Goal: Transaction & Acquisition: Purchase product/service

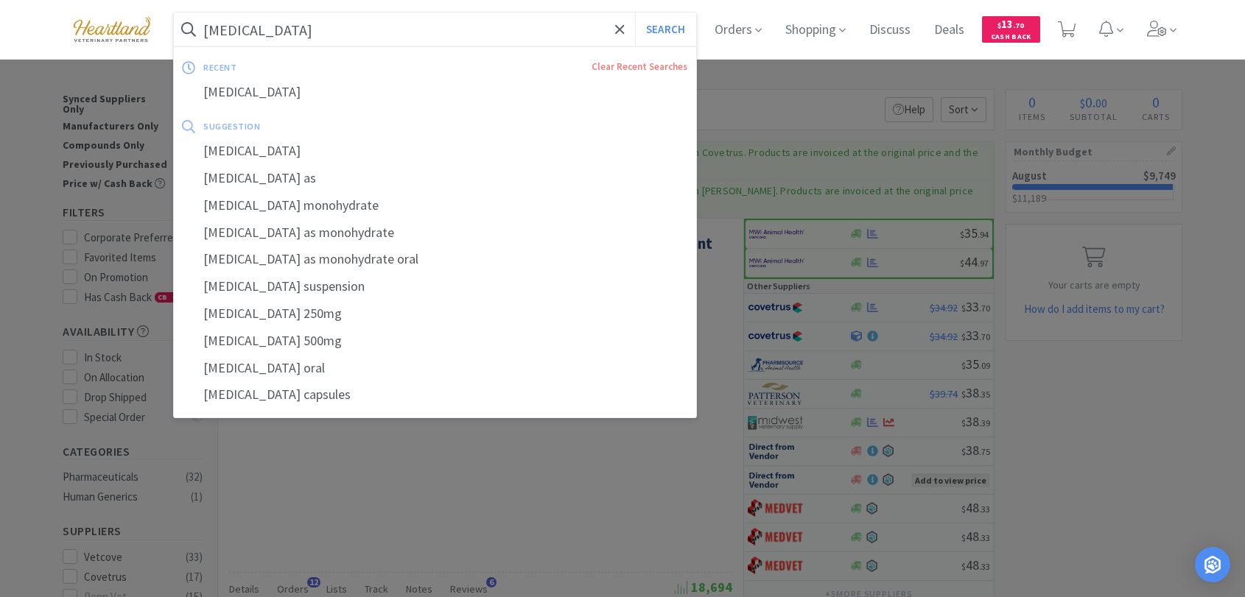
scroll to position [1146, 0]
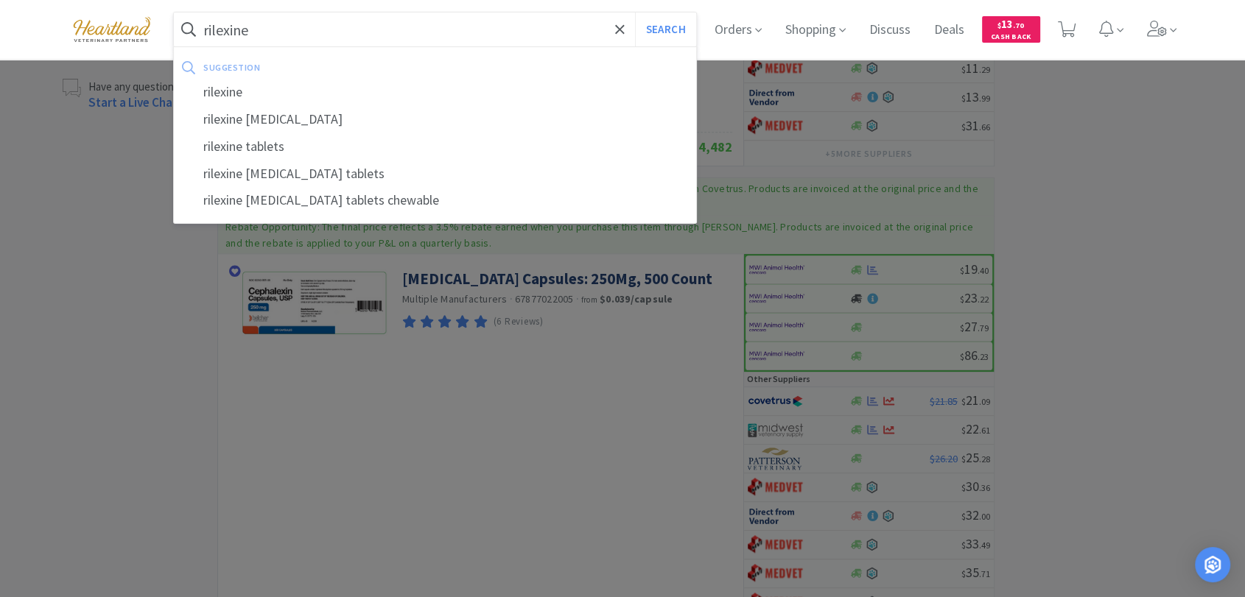
type input "rilexine"
click at [635, 13] on button "Search" at bounding box center [665, 30] width 61 height 34
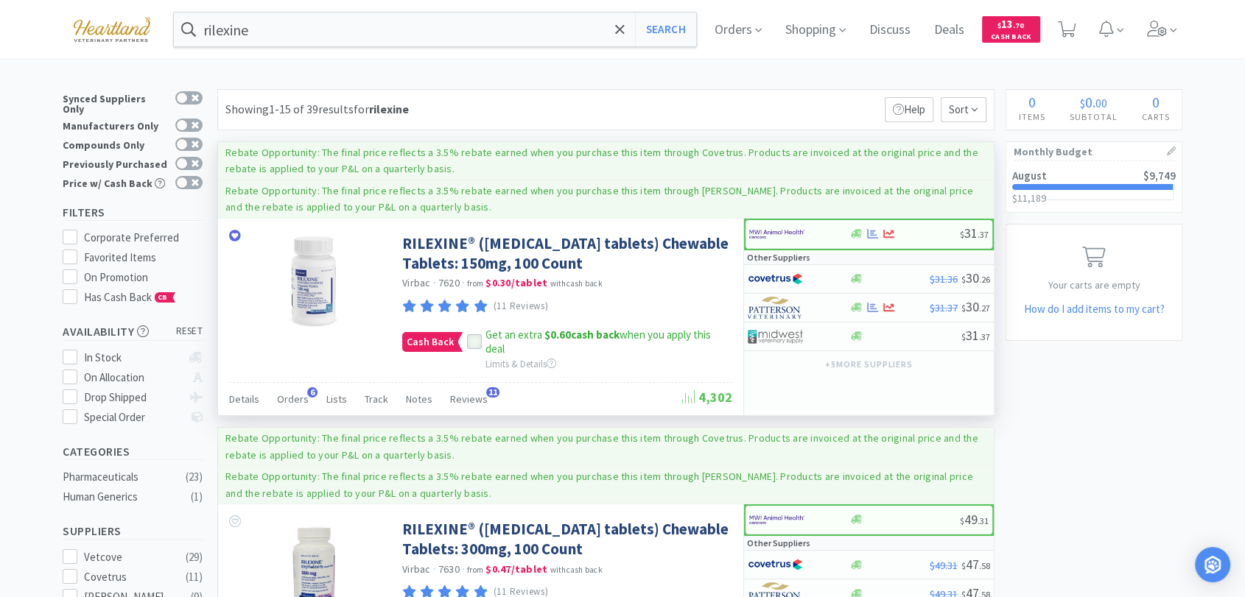
click at [474, 337] on icon at bounding box center [474, 342] width 10 height 10
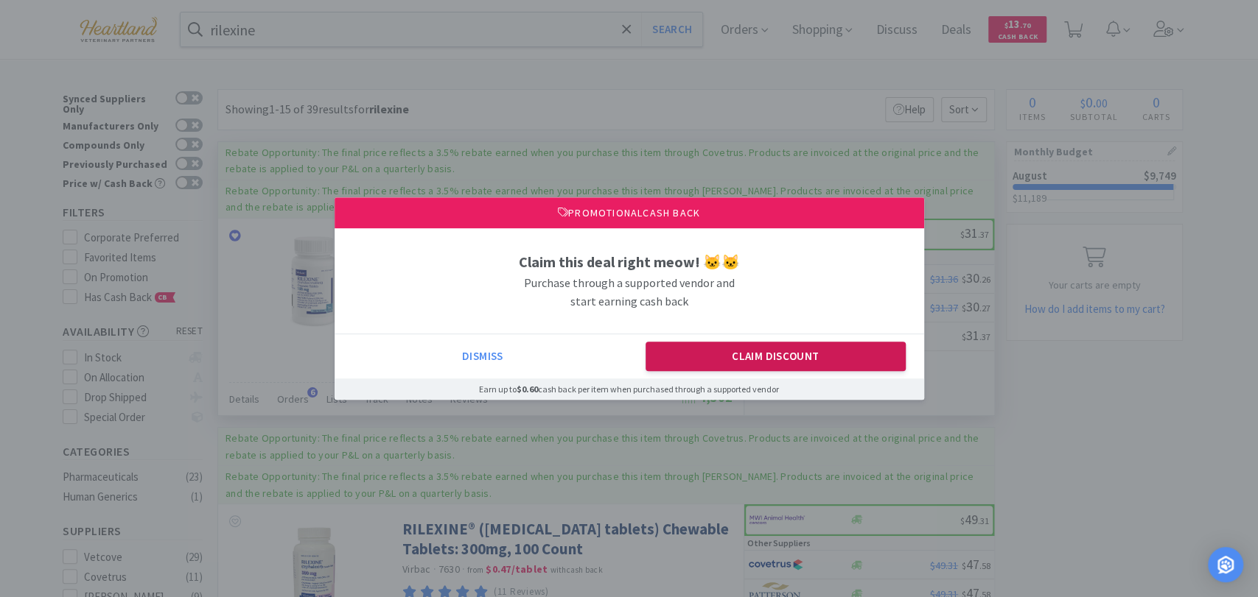
click at [847, 361] on button "Claim Discount" at bounding box center [775, 356] width 260 height 29
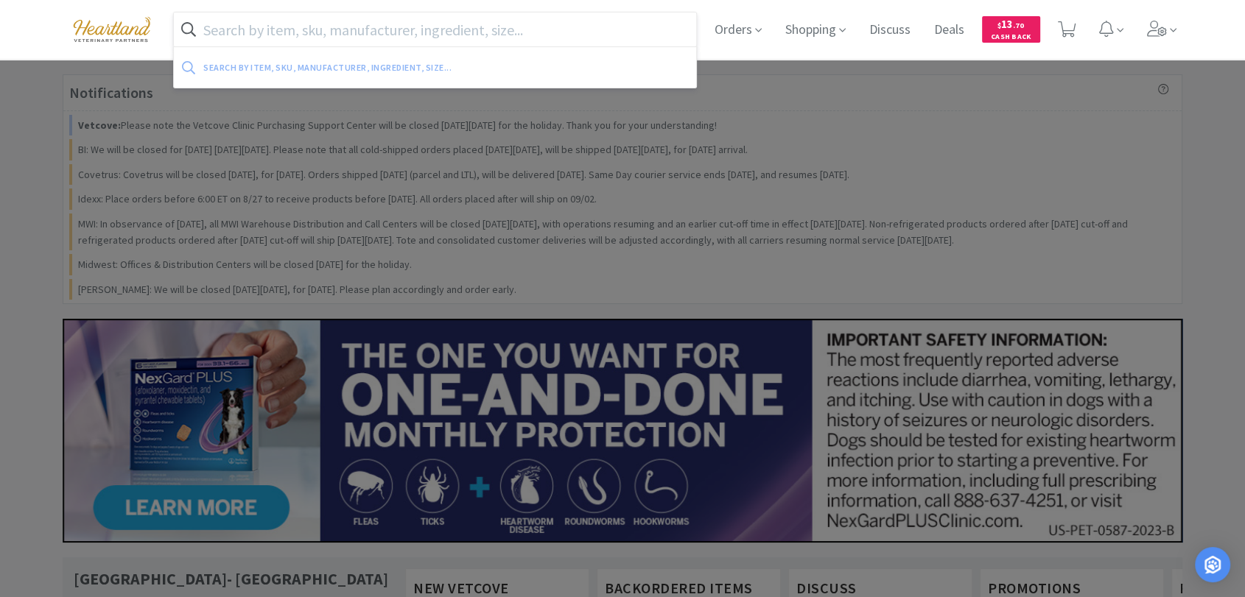
click at [607, 26] on input "text" at bounding box center [435, 30] width 522 height 34
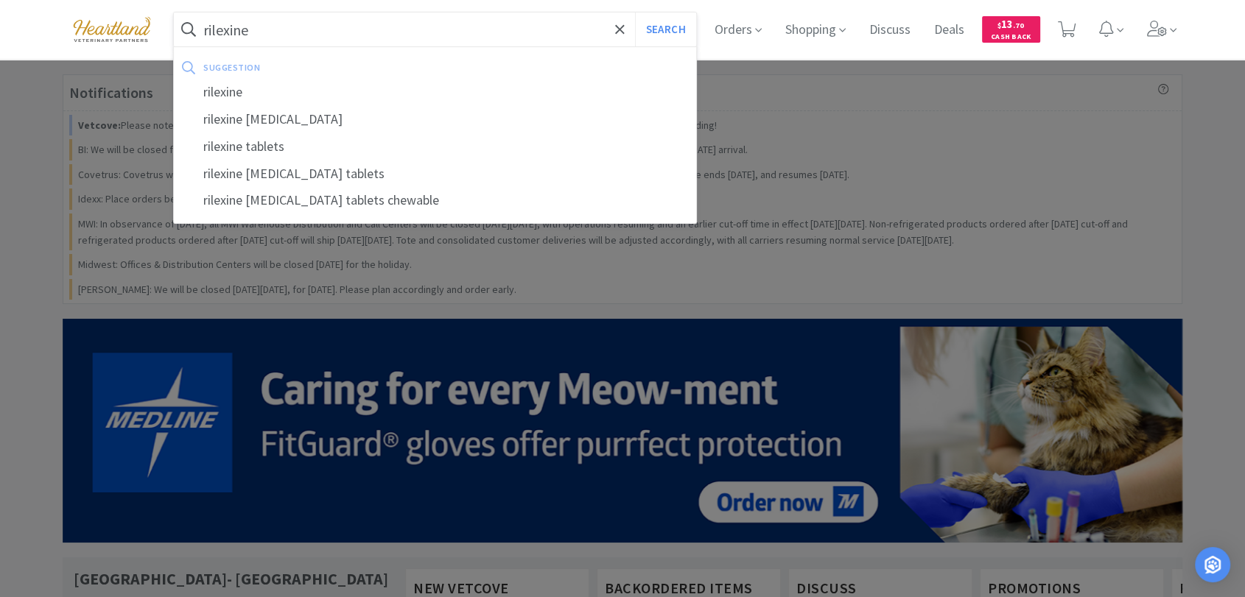
click at [635, 13] on button "Search" at bounding box center [665, 30] width 61 height 34
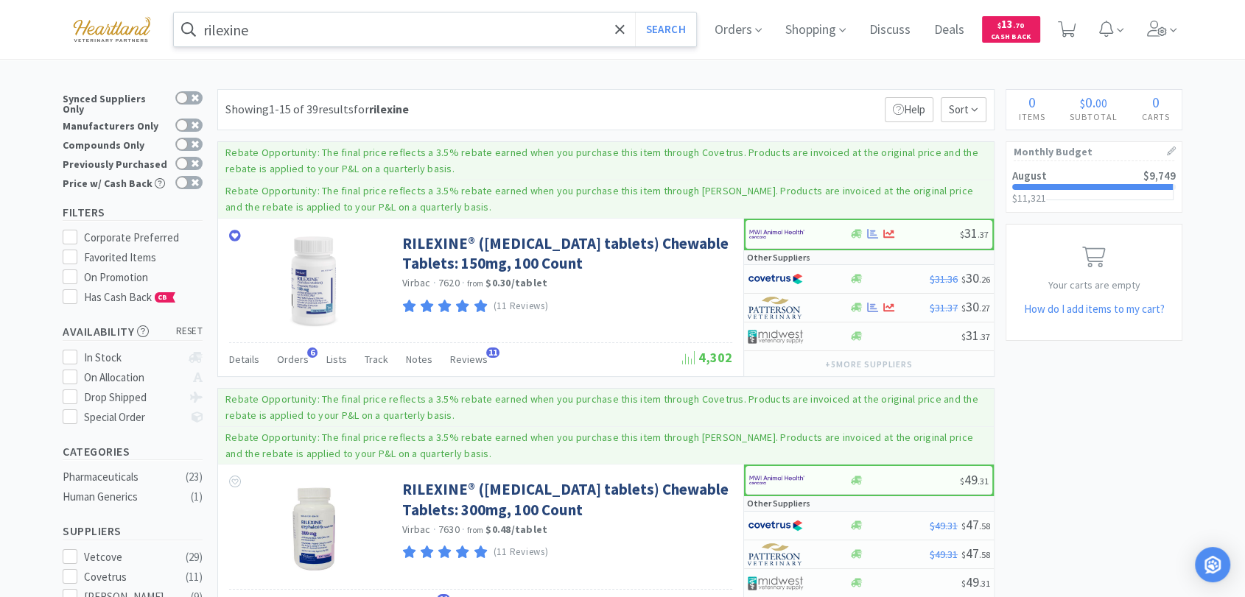
click at [269, 31] on input "rilexine" at bounding box center [435, 30] width 522 height 34
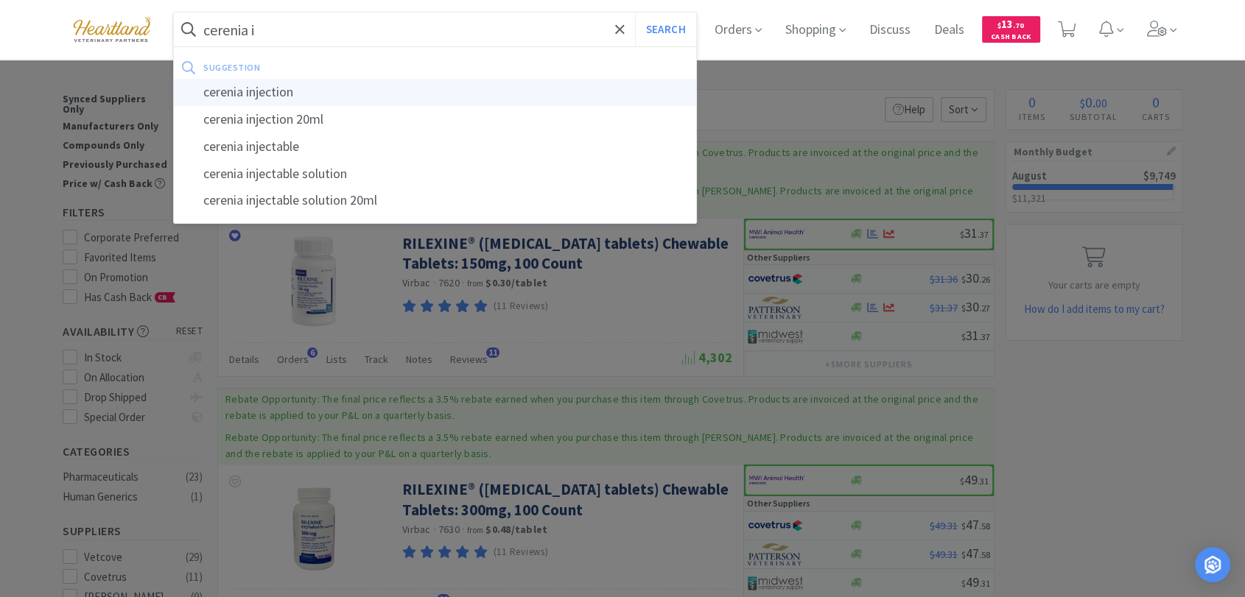
click at [282, 87] on div "cerenia injection" at bounding box center [435, 92] width 522 height 27
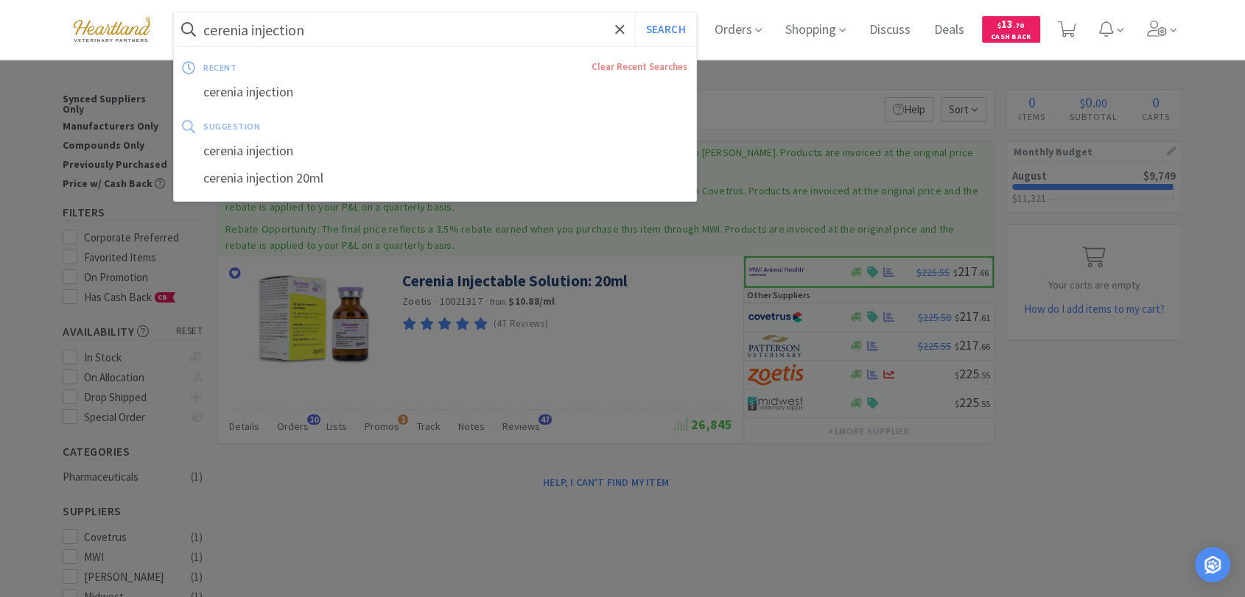
click at [327, 25] on input "cerenia injection" at bounding box center [435, 30] width 522 height 34
click at [330, 25] on input "cerenia injection" at bounding box center [435, 30] width 522 height 34
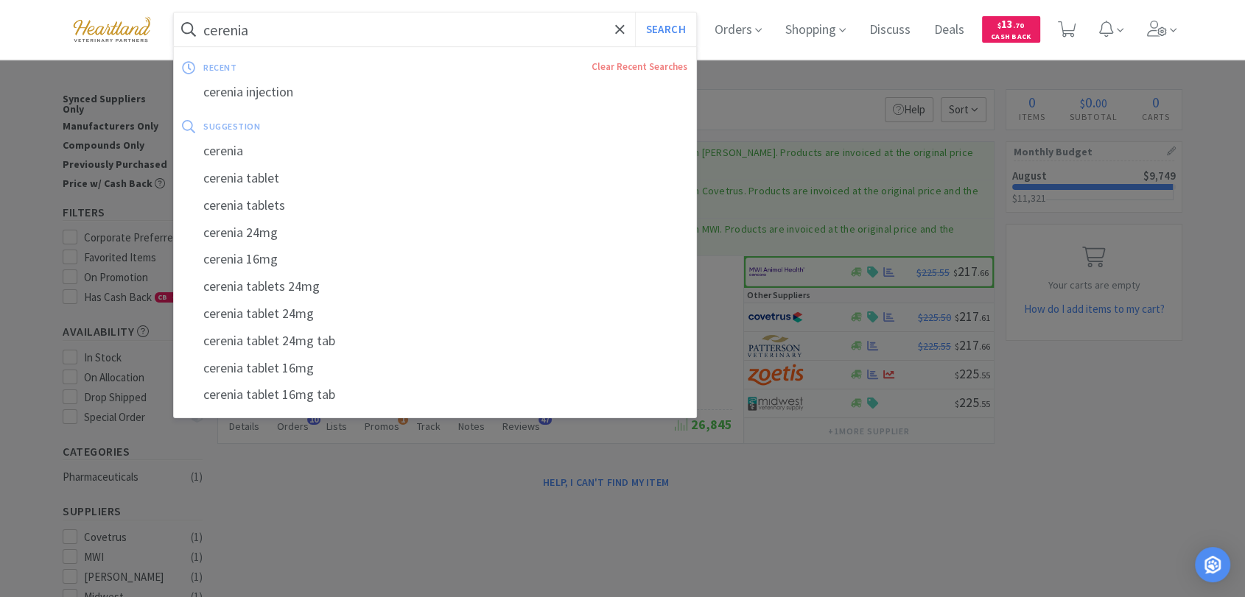
click at [635, 13] on button "Search" at bounding box center [665, 30] width 61 height 34
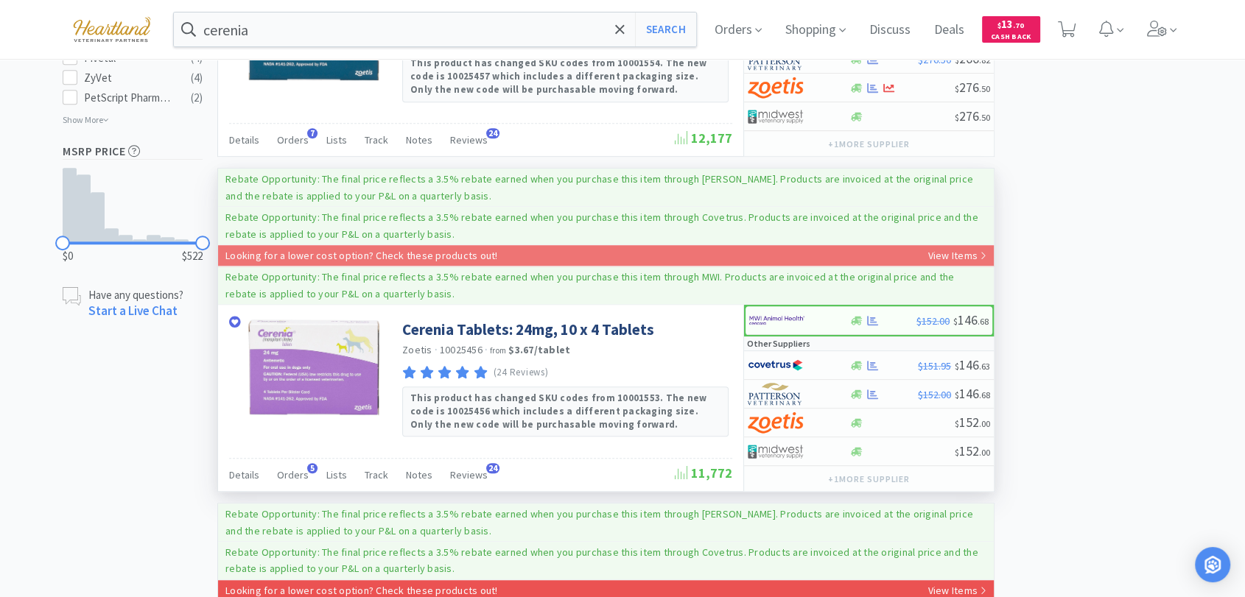
scroll to position [982, 0]
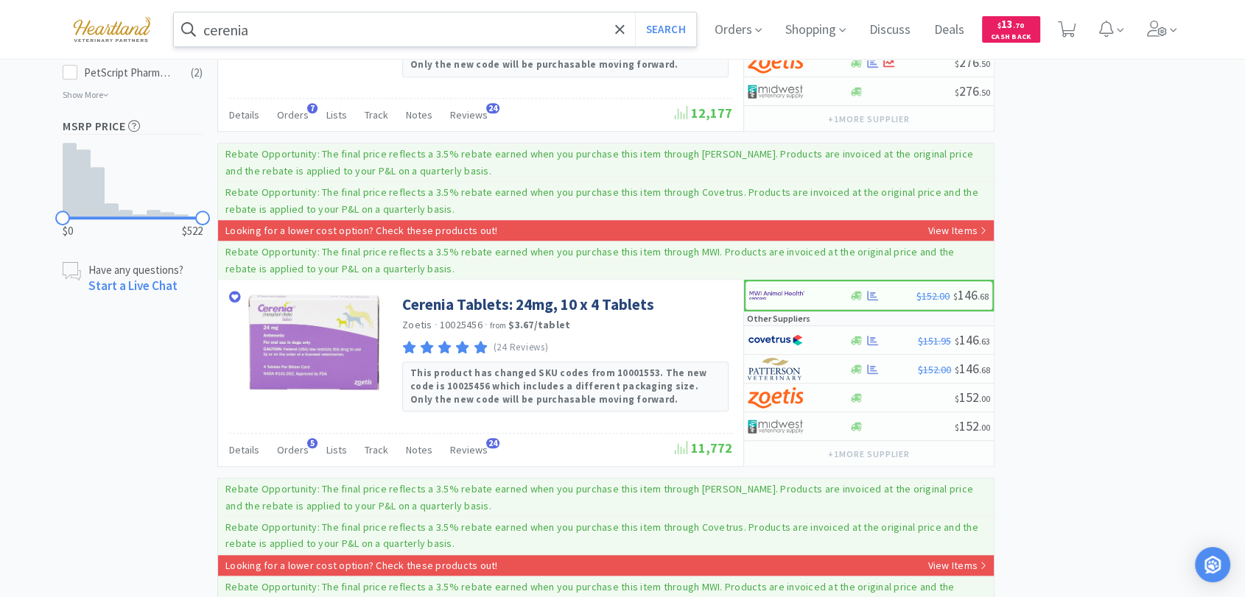
click at [336, 35] on input "cerenia" at bounding box center [435, 30] width 522 height 34
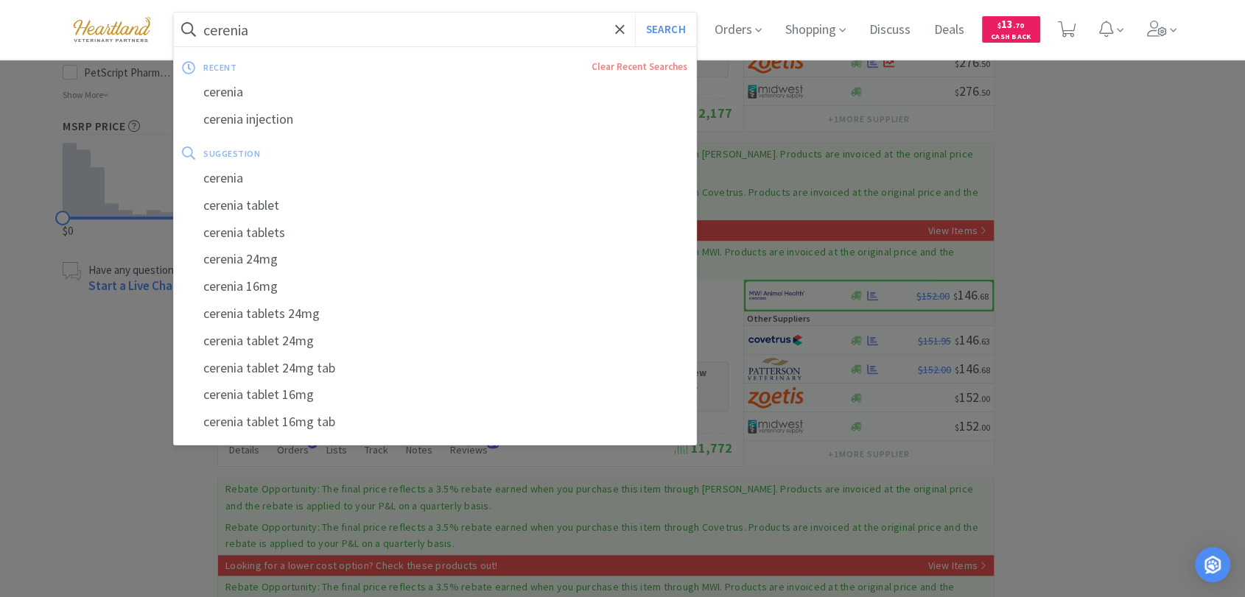
click at [336, 35] on input "cerenia" at bounding box center [435, 30] width 522 height 34
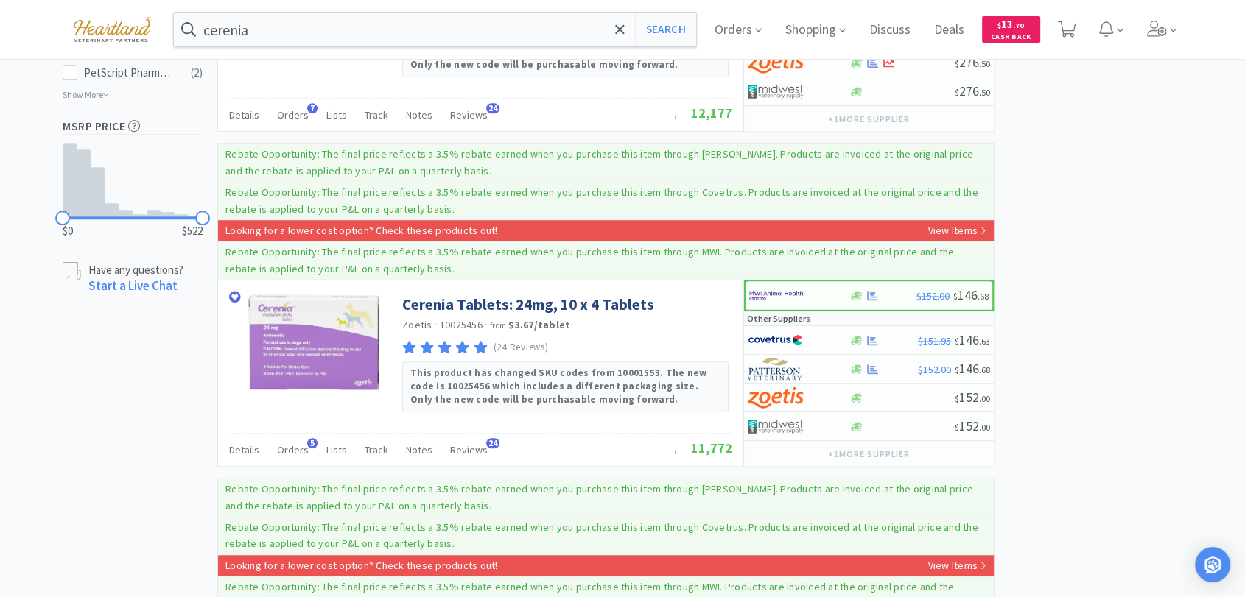
click at [1137, 200] on div at bounding box center [622, 298] width 1245 height 597
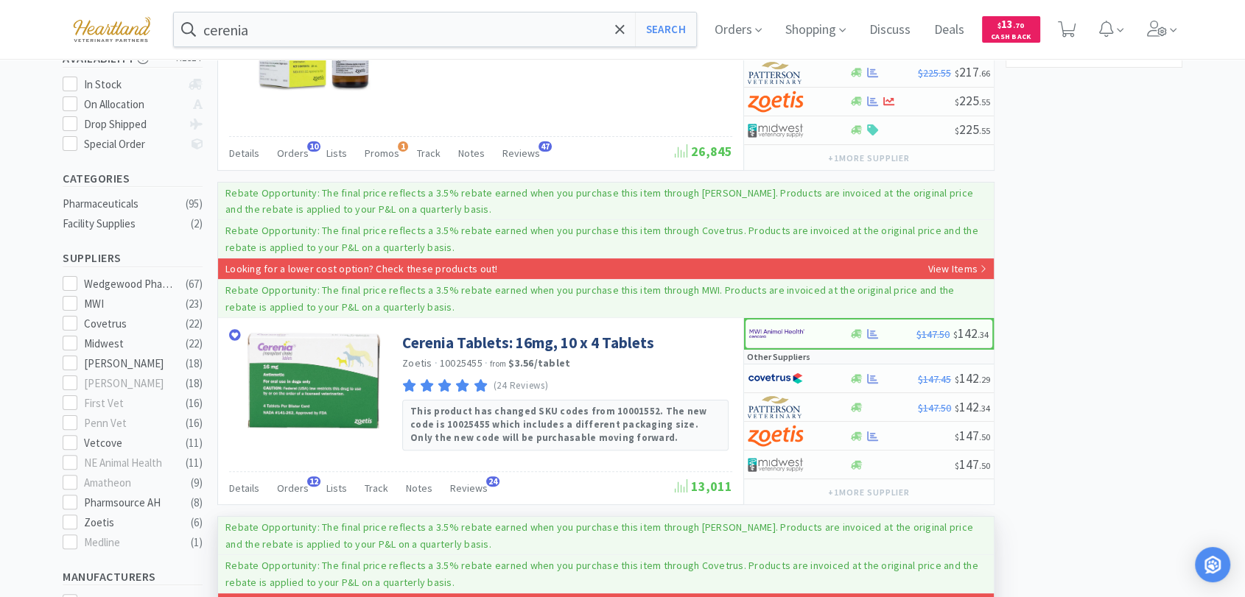
scroll to position [0, 0]
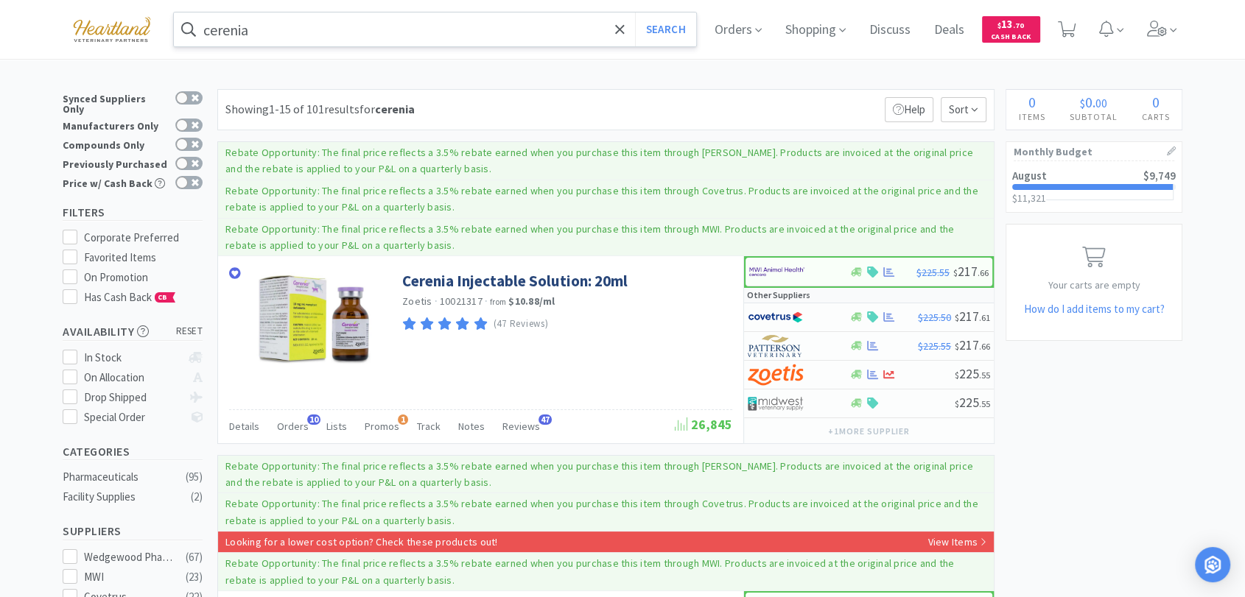
click at [312, 33] on input "cerenia" at bounding box center [435, 30] width 522 height 34
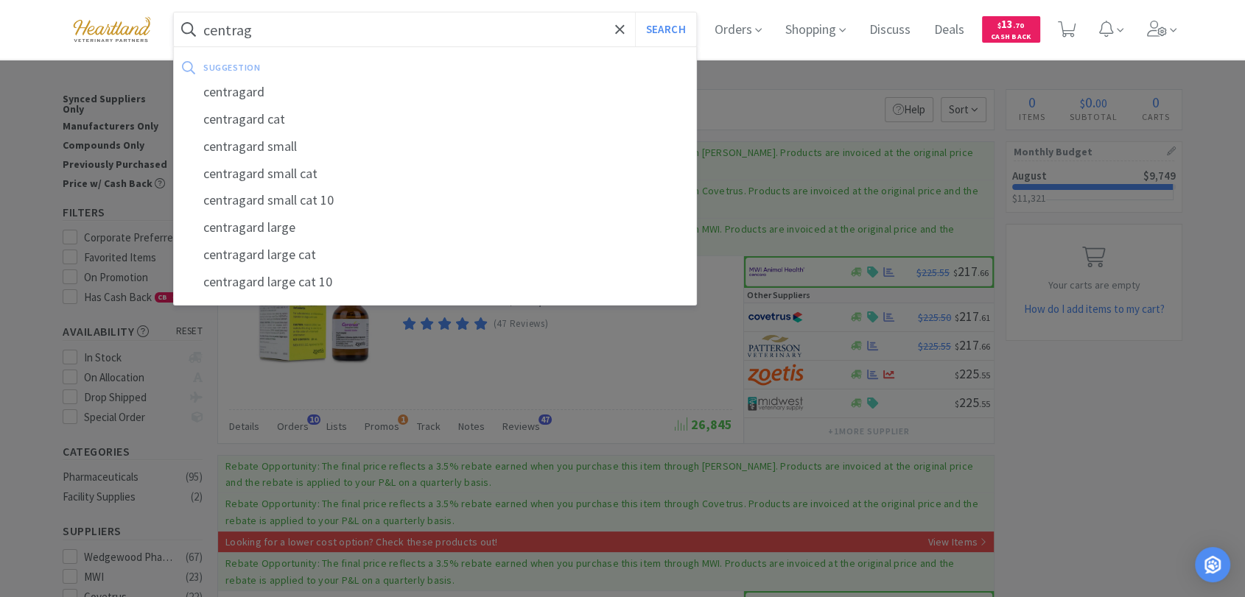
click at [309, 84] on div "centragard" at bounding box center [435, 92] width 522 height 27
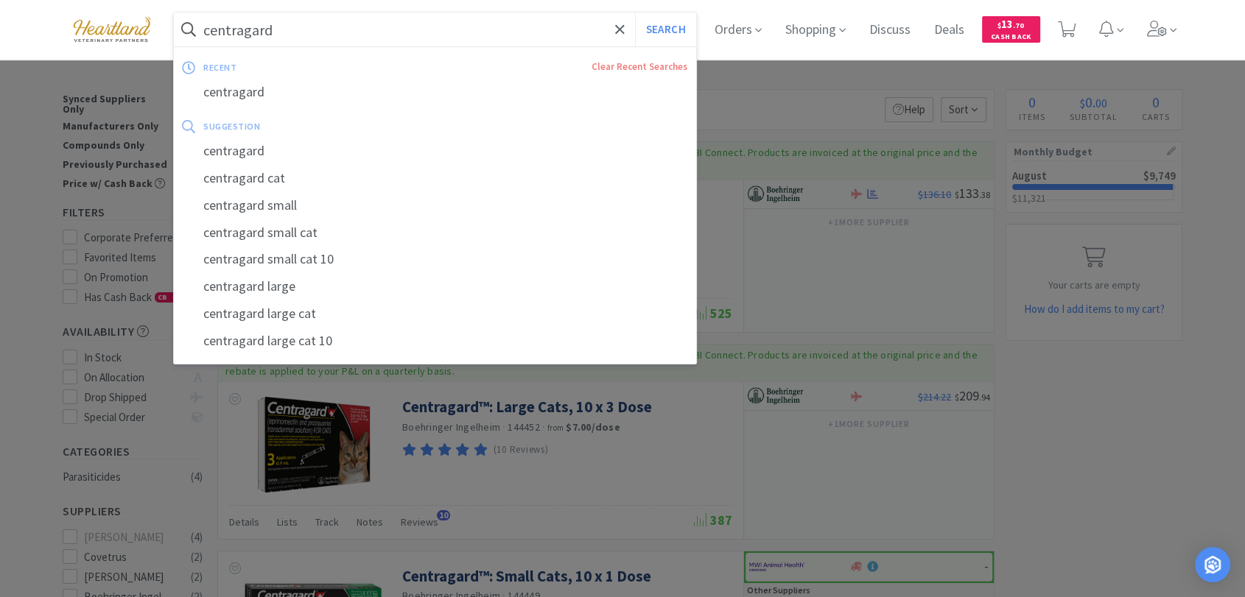
click at [389, 29] on input "centragard" at bounding box center [435, 30] width 522 height 34
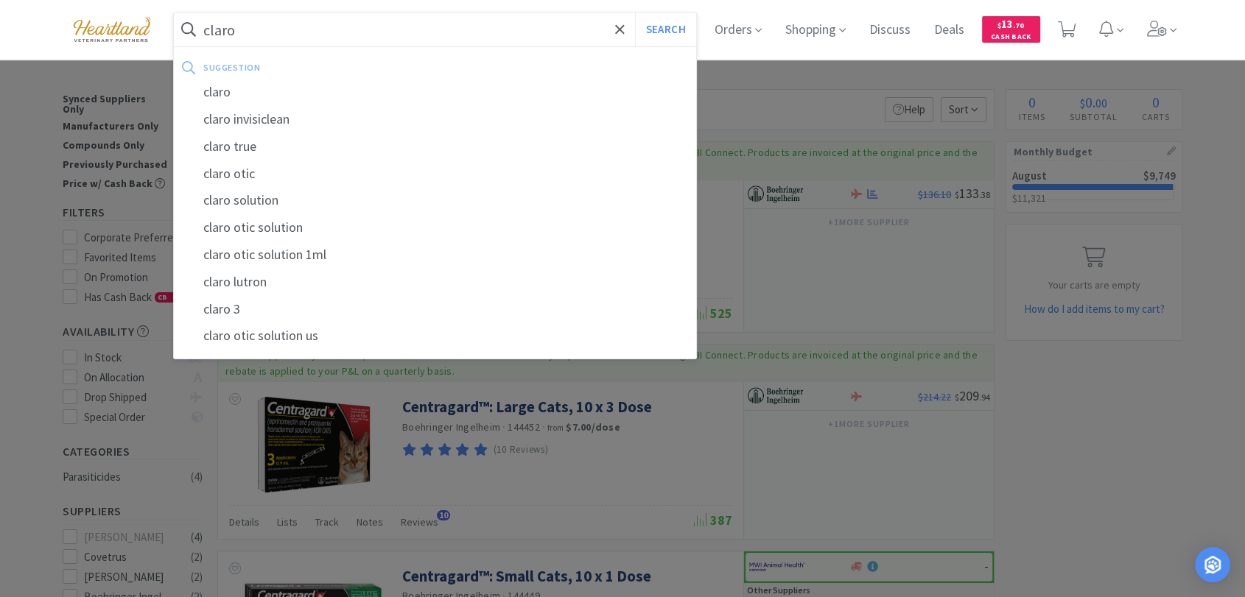
click at [635, 13] on button "Search" at bounding box center [665, 30] width 61 height 34
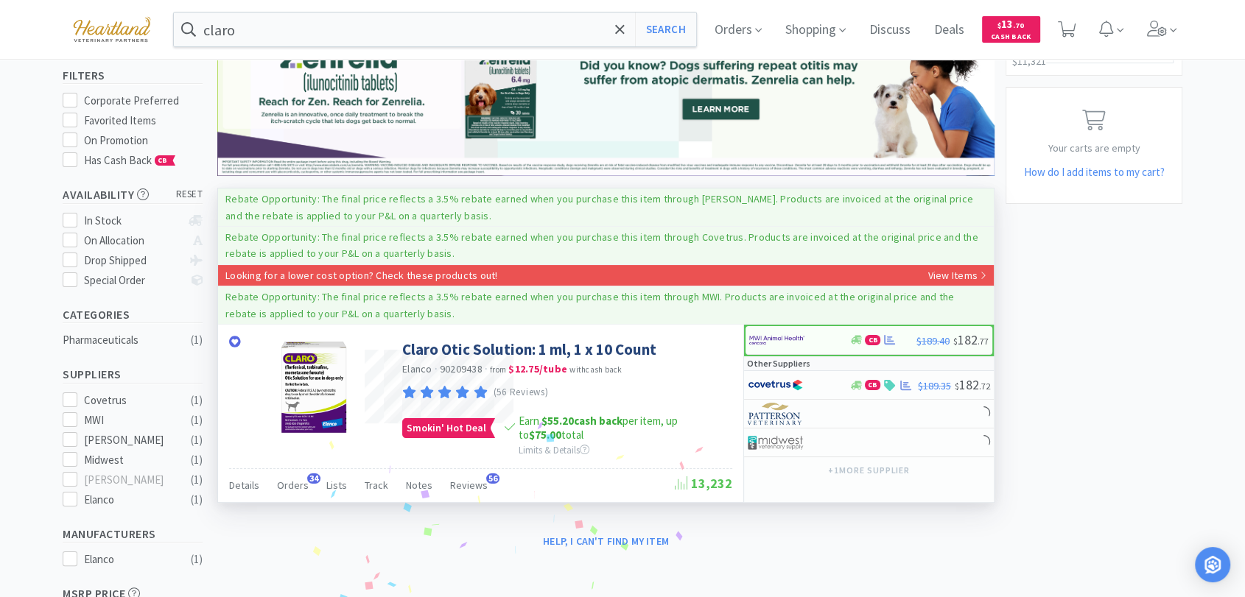
scroll to position [164, 0]
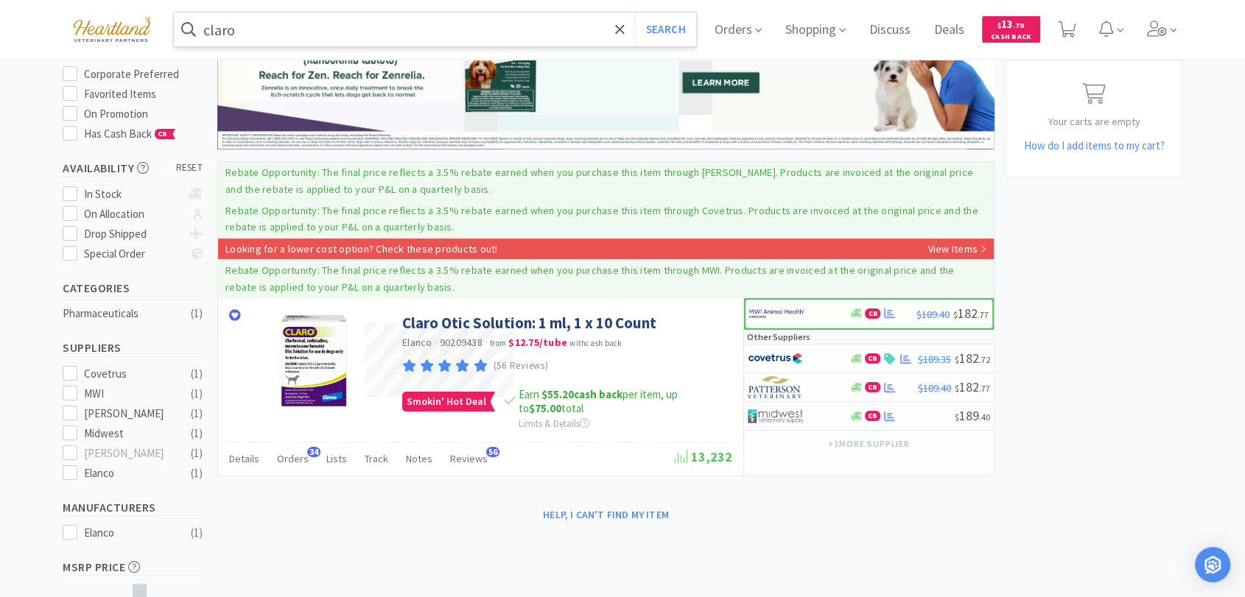
click at [268, 37] on input "claro" at bounding box center [435, 30] width 522 height 34
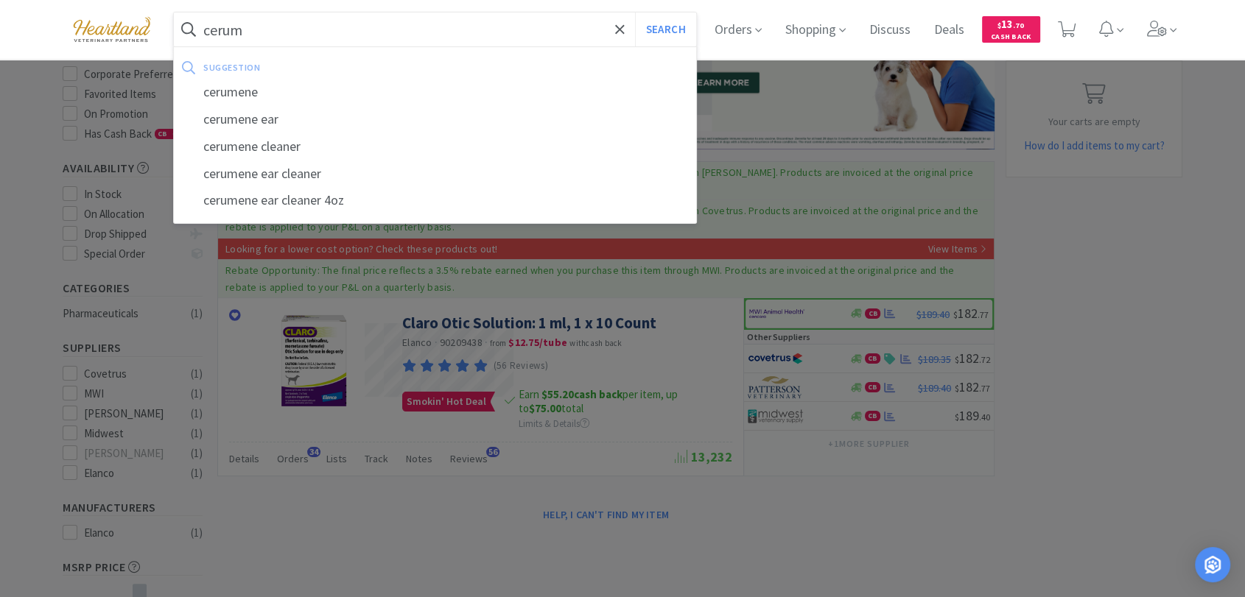
click at [275, 102] on div "cerumene" at bounding box center [435, 92] width 522 height 27
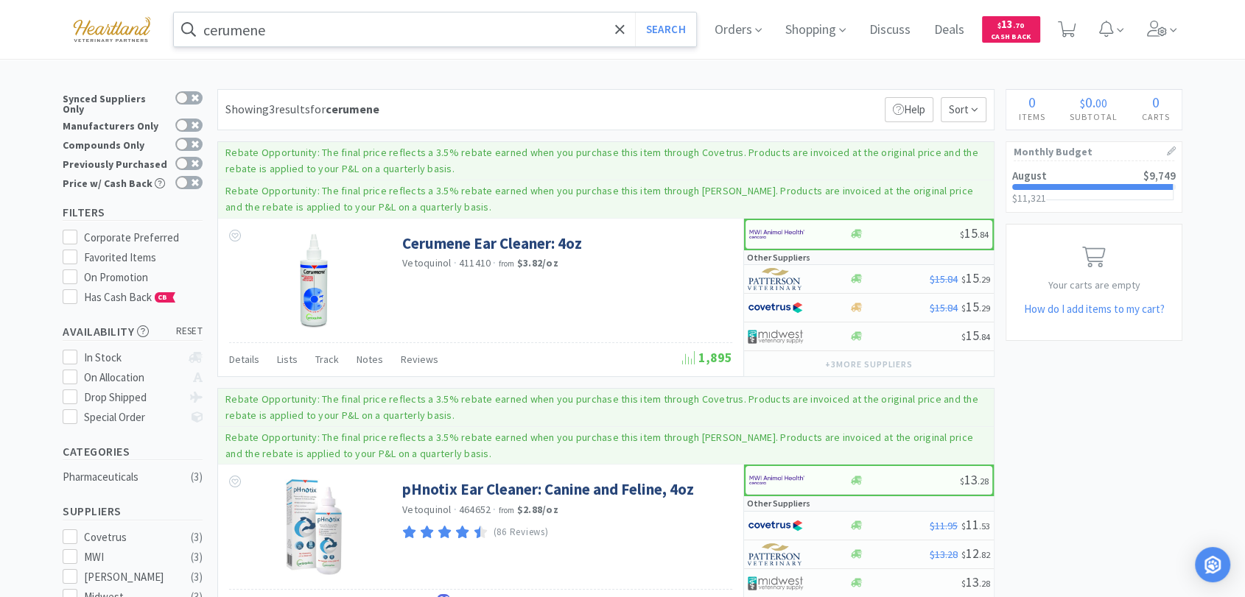
click at [329, 18] on input "cerumene" at bounding box center [435, 30] width 522 height 34
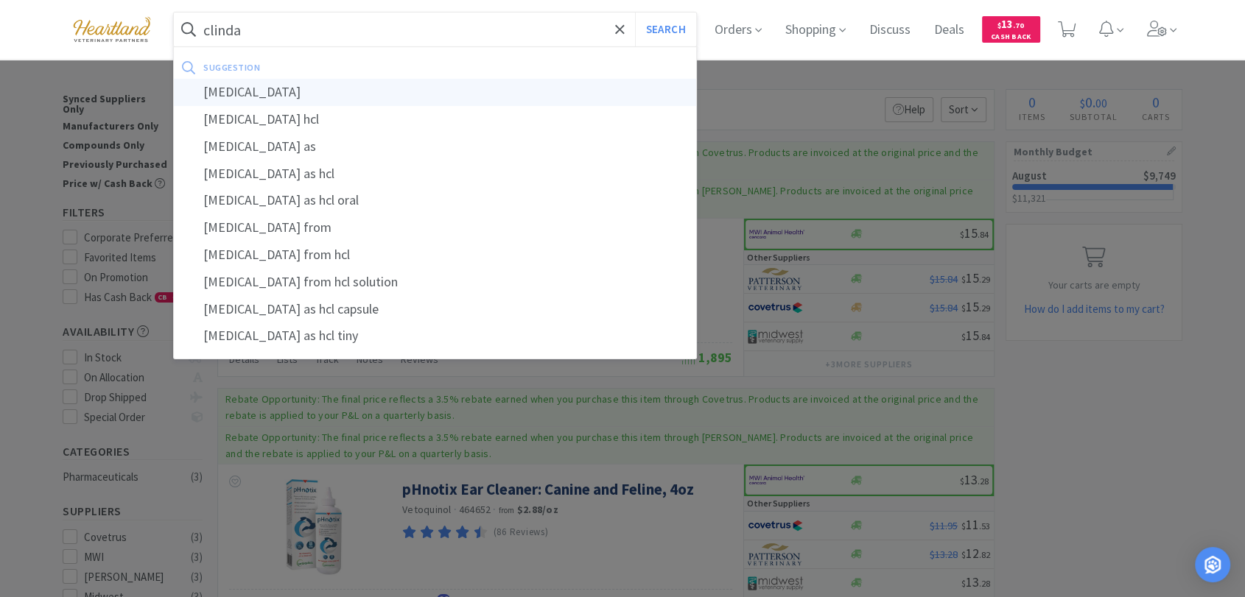
click at [340, 83] on div "[MEDICAL_DATA]" at bounding box center [435, 92] width 522 height 27
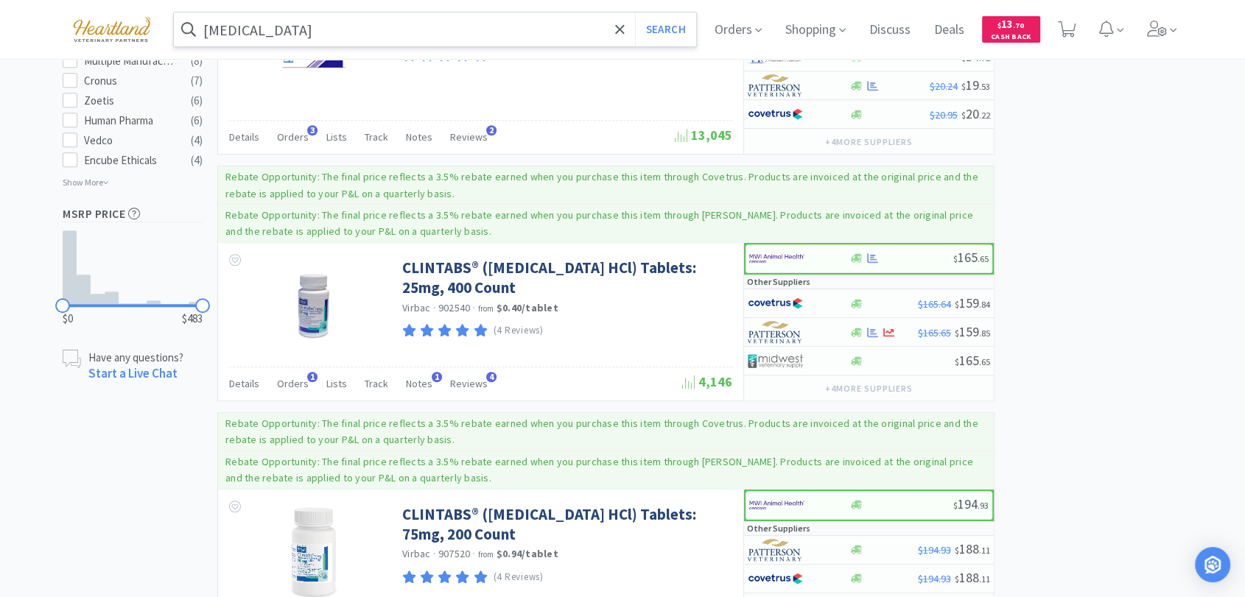
scroll to position [982, 0]
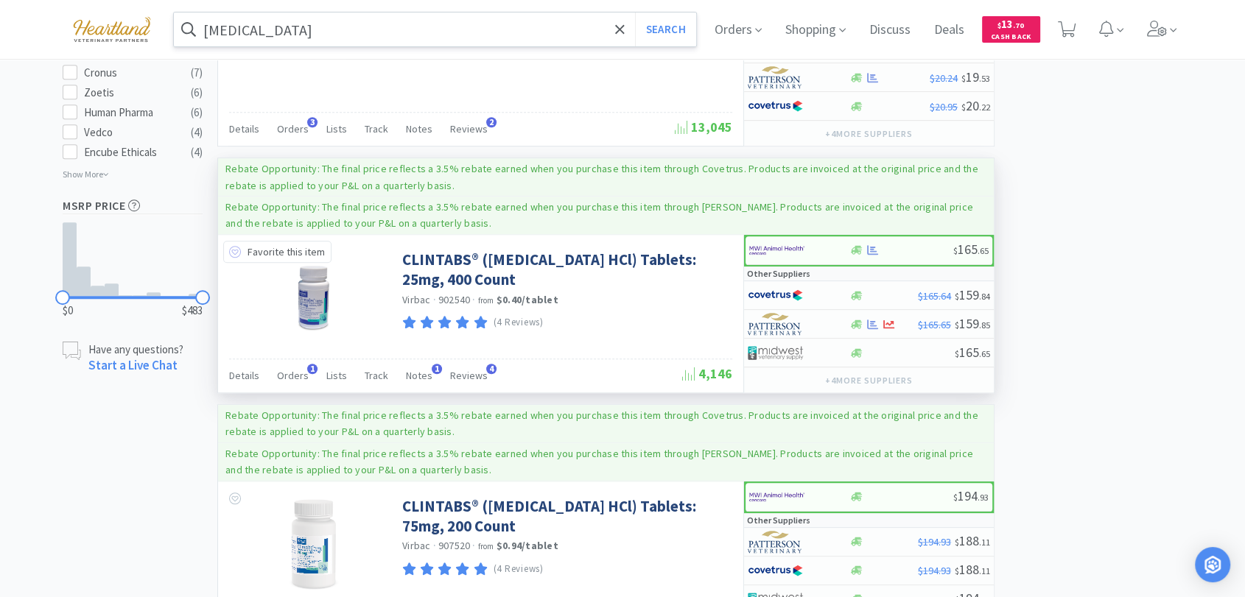
click at [233, 246] on icon at bounding box center [235, 252] width 12 height 12
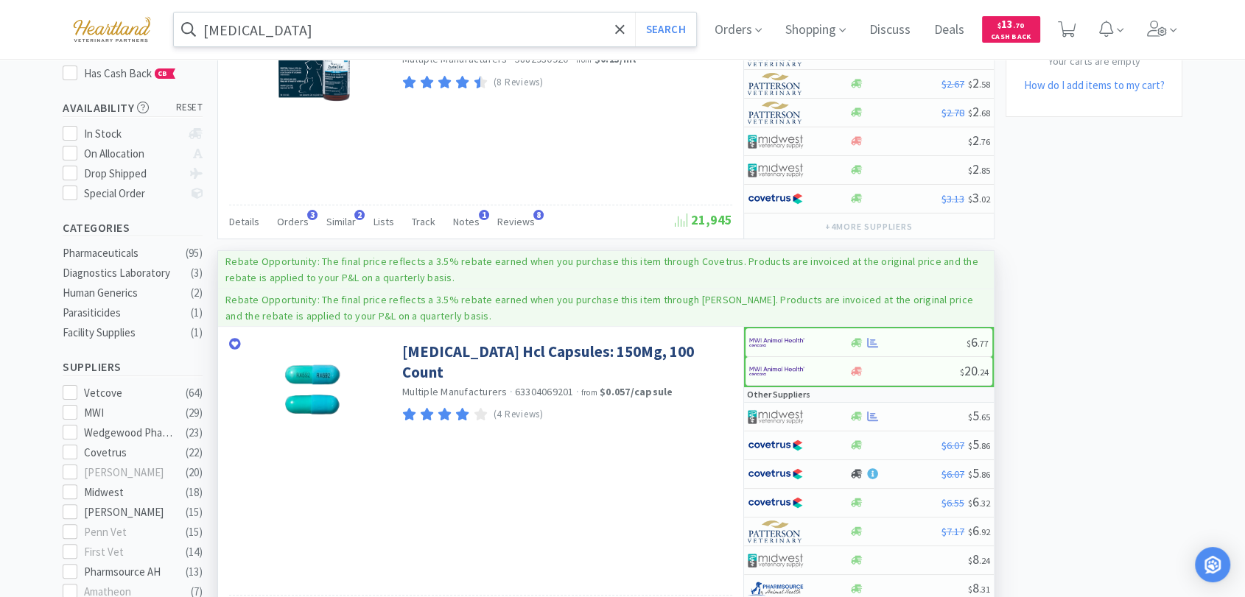
scroll to position [0, 0]
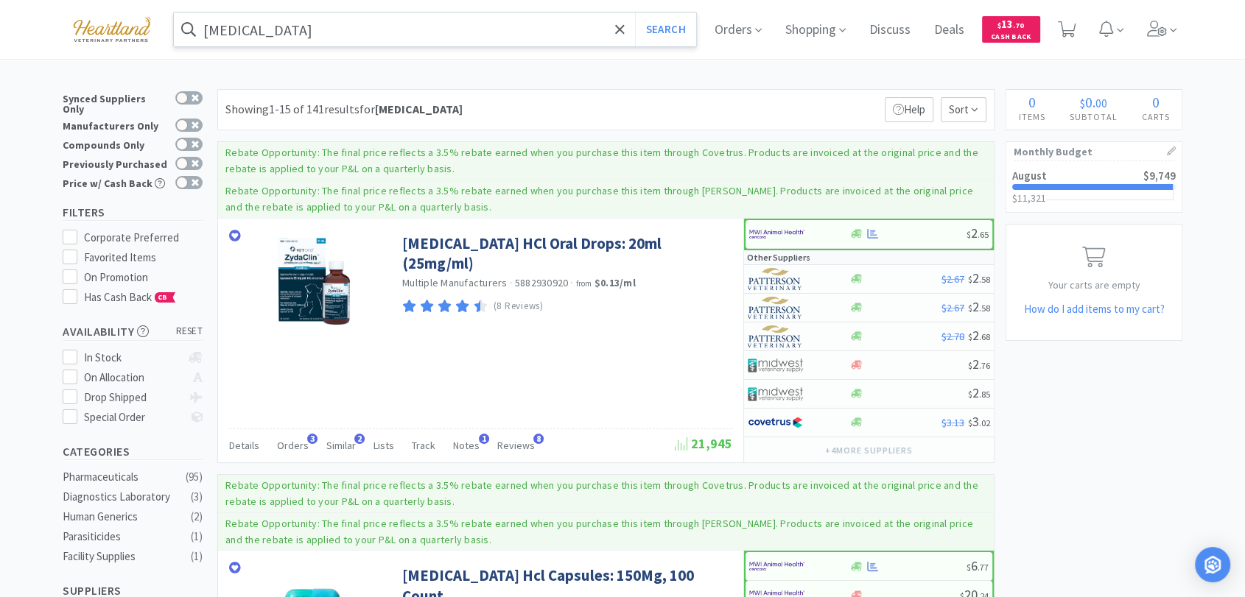
click at [332, 32] on input "[MEDICAL_DATA]" at bounding box center [435, 30] width 522 height 34
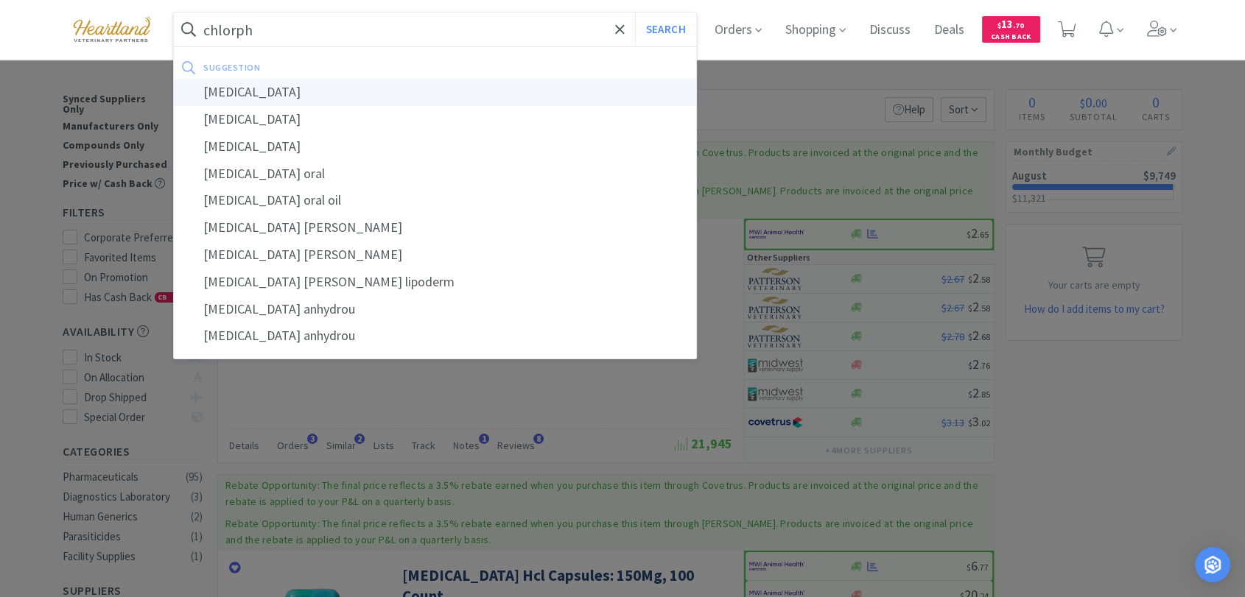
click at [319, 90] on div "[MEDICAL_DATA]" at bounding box center [435, 92] width 522 height 27
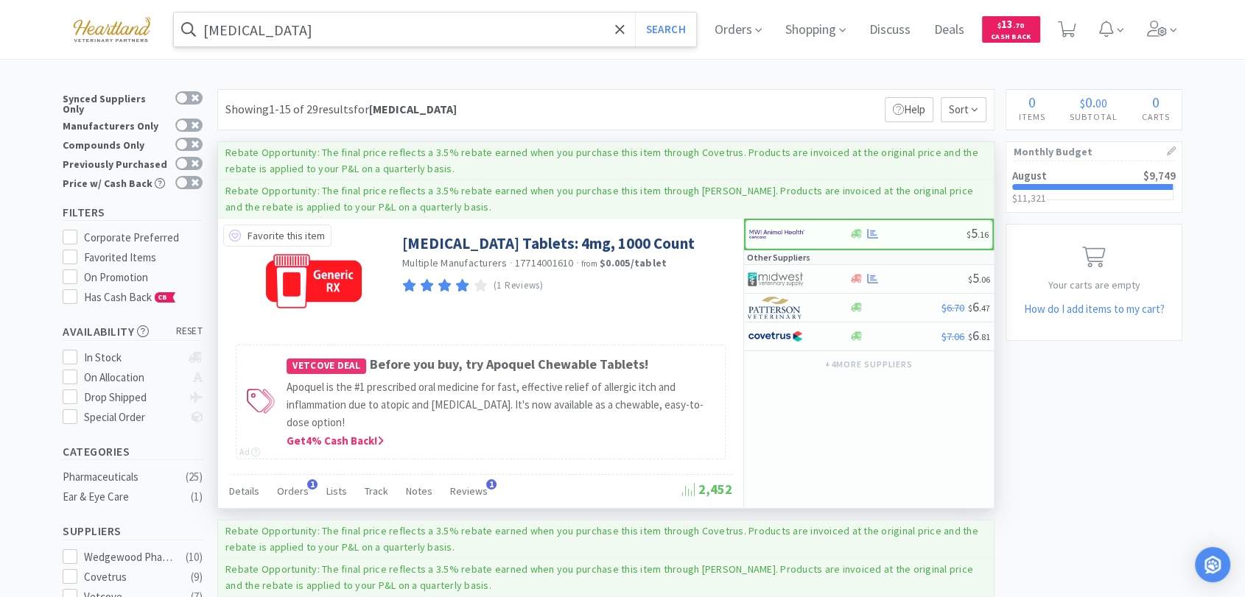
click at [231, 234] on icon at bounding box center [235, 236] width 12 height 12
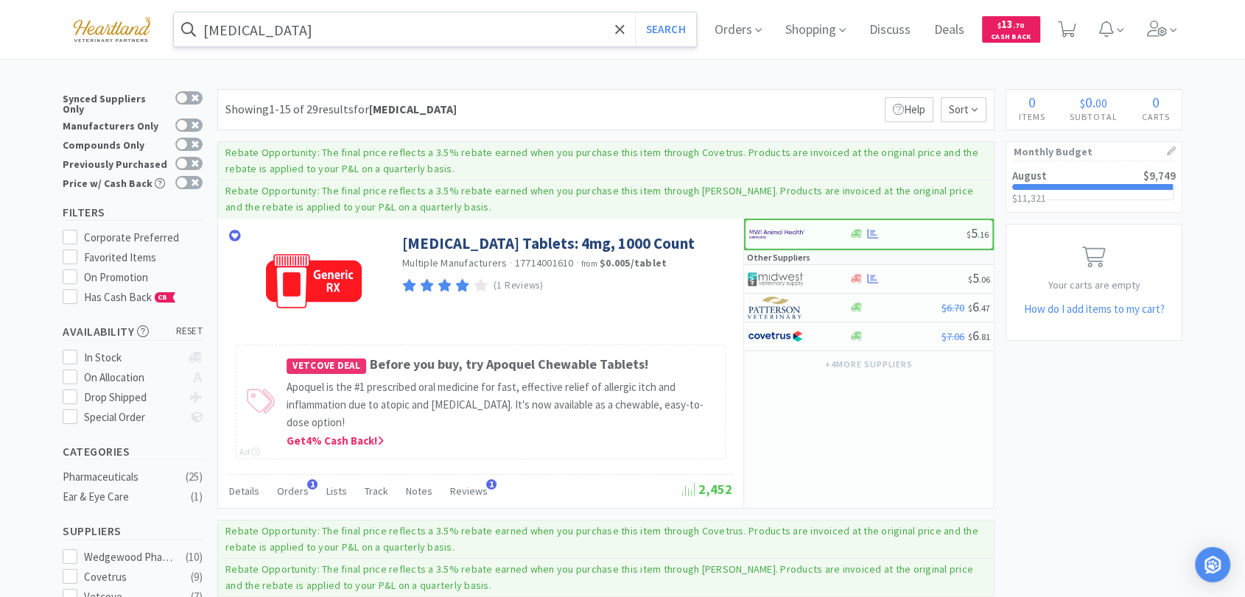
click at [346, 36] on input "[MEDICAL_DATA]" at bounding box center [435, 30] width 522 height 34
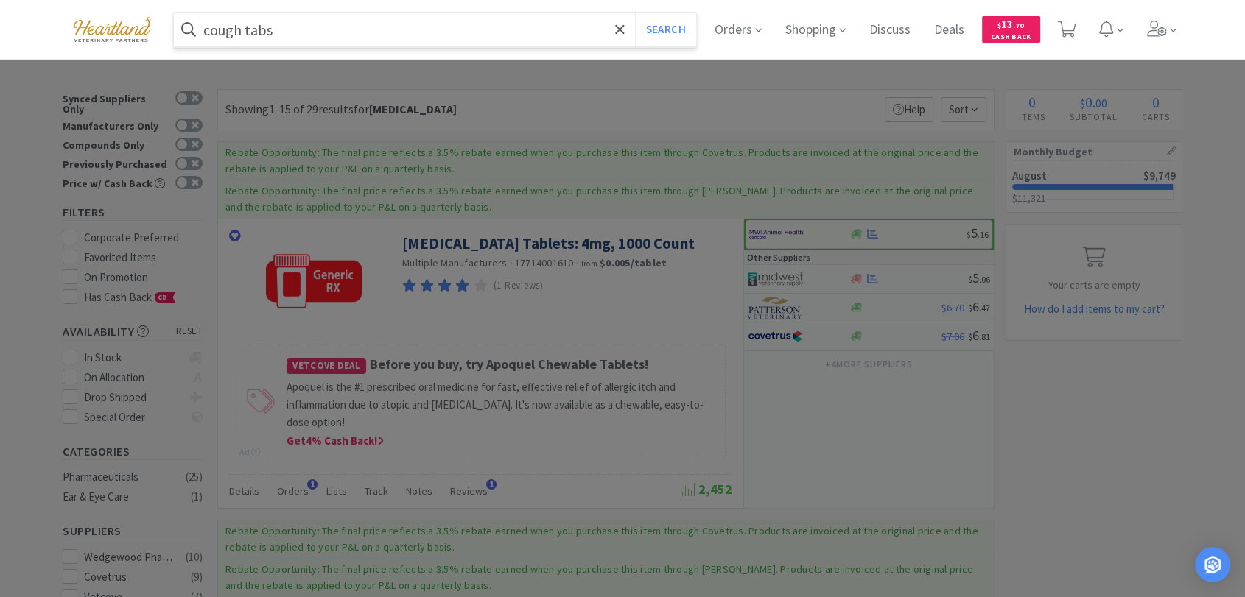
click at [635, 13] on button "Search" at bounding box center [665, 30] width 61 height 34
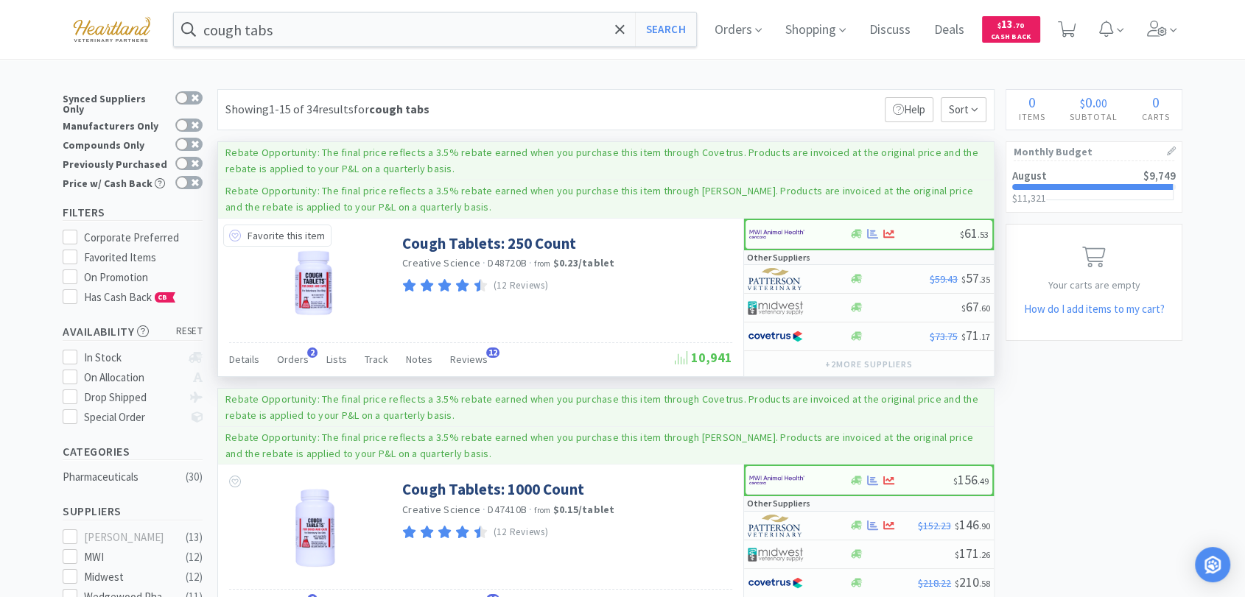
click at [236, 231] on icon at bounding box center [235, 236] width 12 height 12
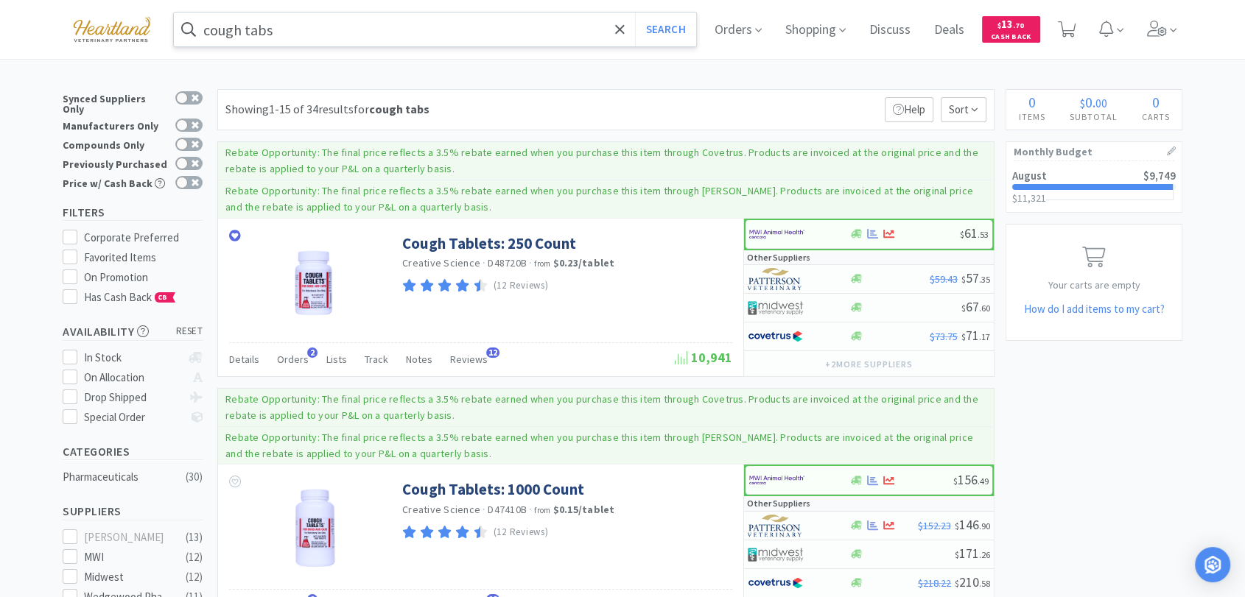
click at [344, 35] on input "cough tabs" at bounding box center [435, 30] width 522 height 34
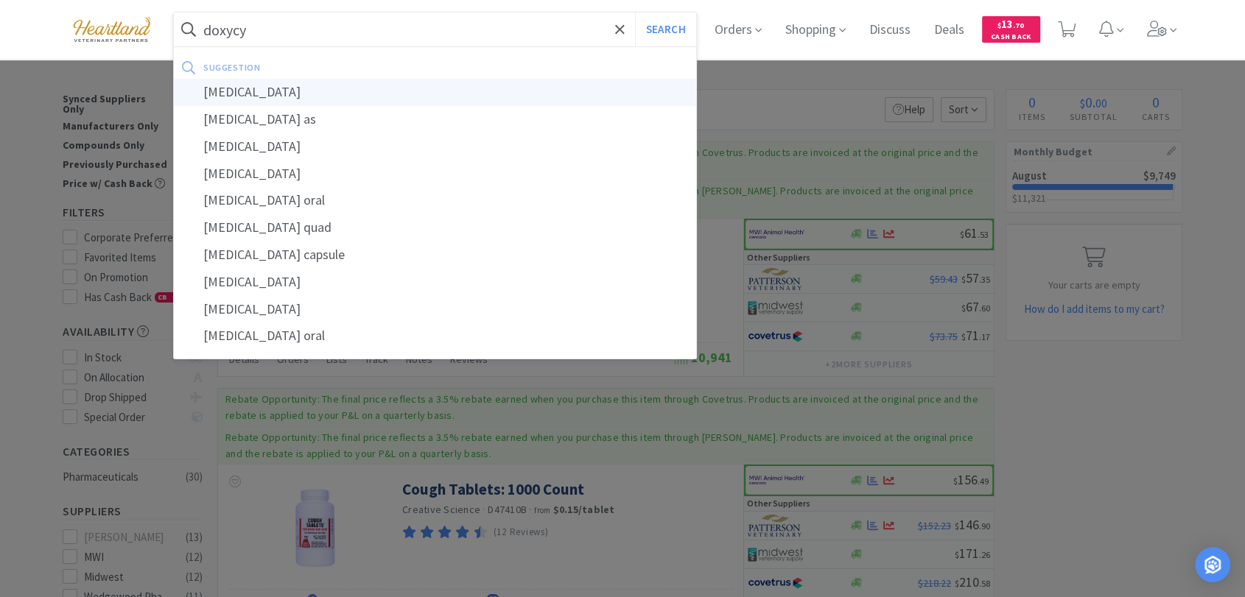
click at [247, 90] on div "[MEDICAL_DATA]" at bounding box center [435, 92] width 522 height 27
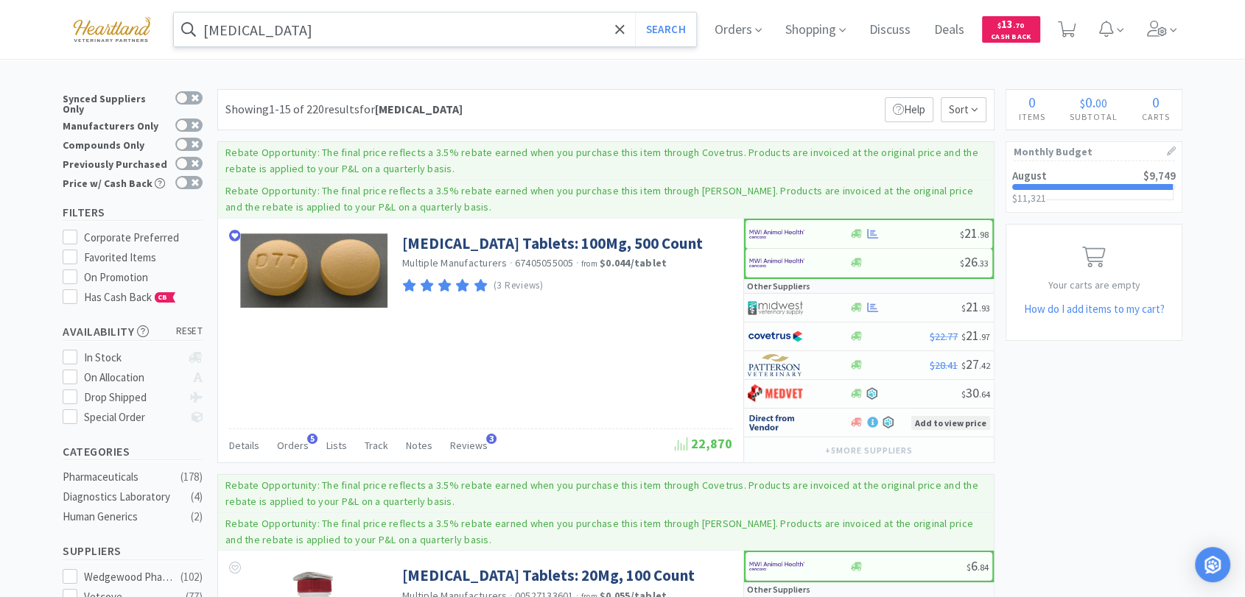
click at [300, 33] on input "[MEDICAL_DATA]" at bounding box center [435, 30] width 522 height 34
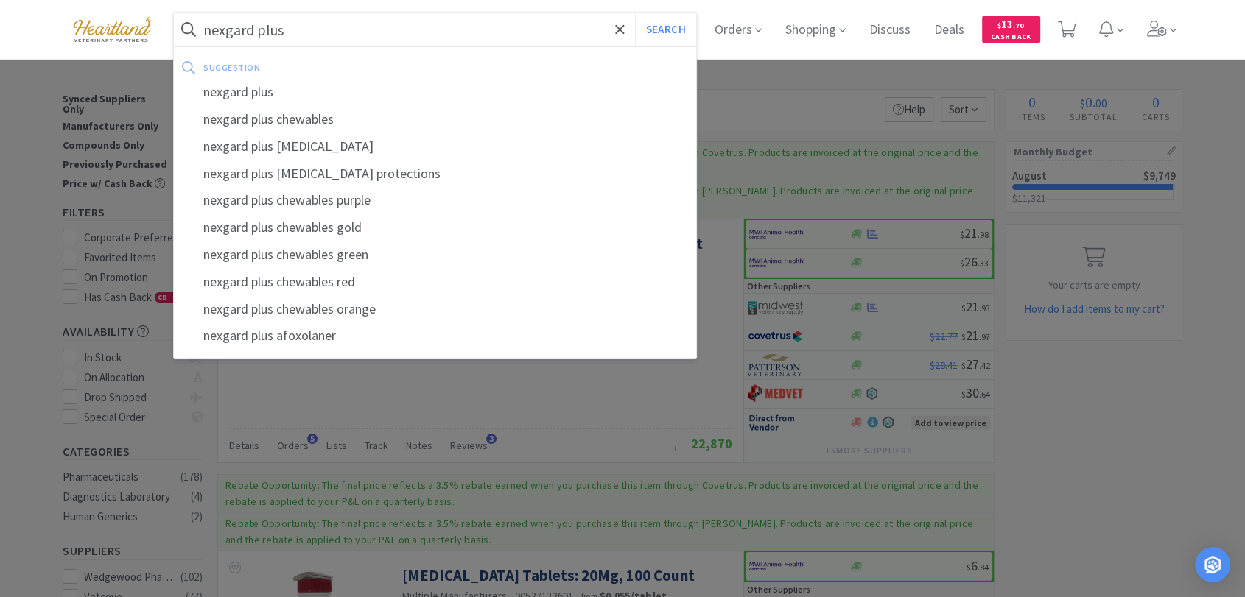
type input "nexgard plus"
click at [635, 13] on button "Search" at bounding box center [665, 30] width 61 height 34
